Goal: Find contact information: Find contact information

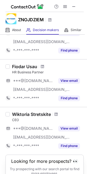
scroll to position [20, 0]
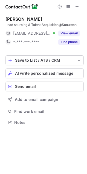
scroll to position [119, 87]
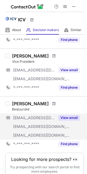
scroll to position [435, 0]
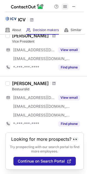
click at [64, 6] on span at bounding box center [65, 6] width 4 height 4
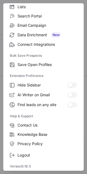
scroll to position [0, 0]
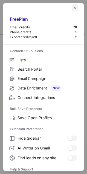
click at [73, 8] on span "left-button" at bounding box center [75, 7] width 4 height 4
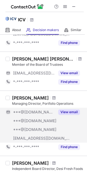
scroll to position [137, 0]
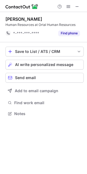
scroll to position [110, 87]
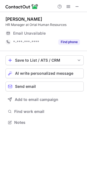
scroll to position [119, 87]
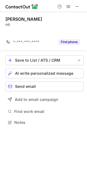
scroll to position [110, 87]
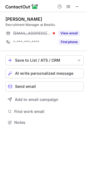
scroll to position [119, 87]
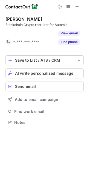
scroll to position [110, 87]
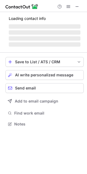
scroll to position [119, 87]
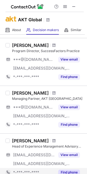
scroll to position [409, 0]
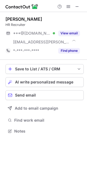
scroll to position [128, 87]
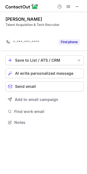
scroll to position [110, 87]
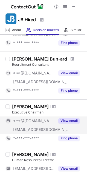
scroll to position [82, 0]
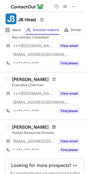
click at [52, 128] on span at bounding box center [53, 127] width 3 height 4
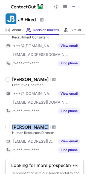
drag, startPoint x: 47, startPoint y: 129, endPoint x: 13, endPoint y: 129, distance: 34.7
click at [13, 129] on div "Rachael Lamuye" at bounding box center [48, 127] width 72 height 5
copy div "Rachael Lamuye"
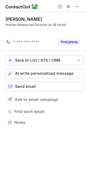
scroll to position [110, 87]
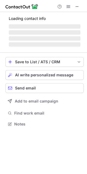
scroll to position [132, 87]
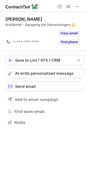
scroll to position [110, 87]
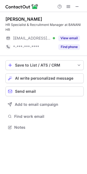
scroll to position [124, 87]
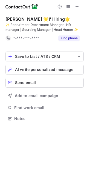
scroll to position [115, 87]
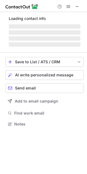
scroll to position [120, 87]
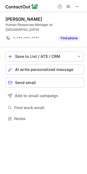
scroll to position [110, 87]
